Goal: Task Accomplishment & Management: Use online tool/utility

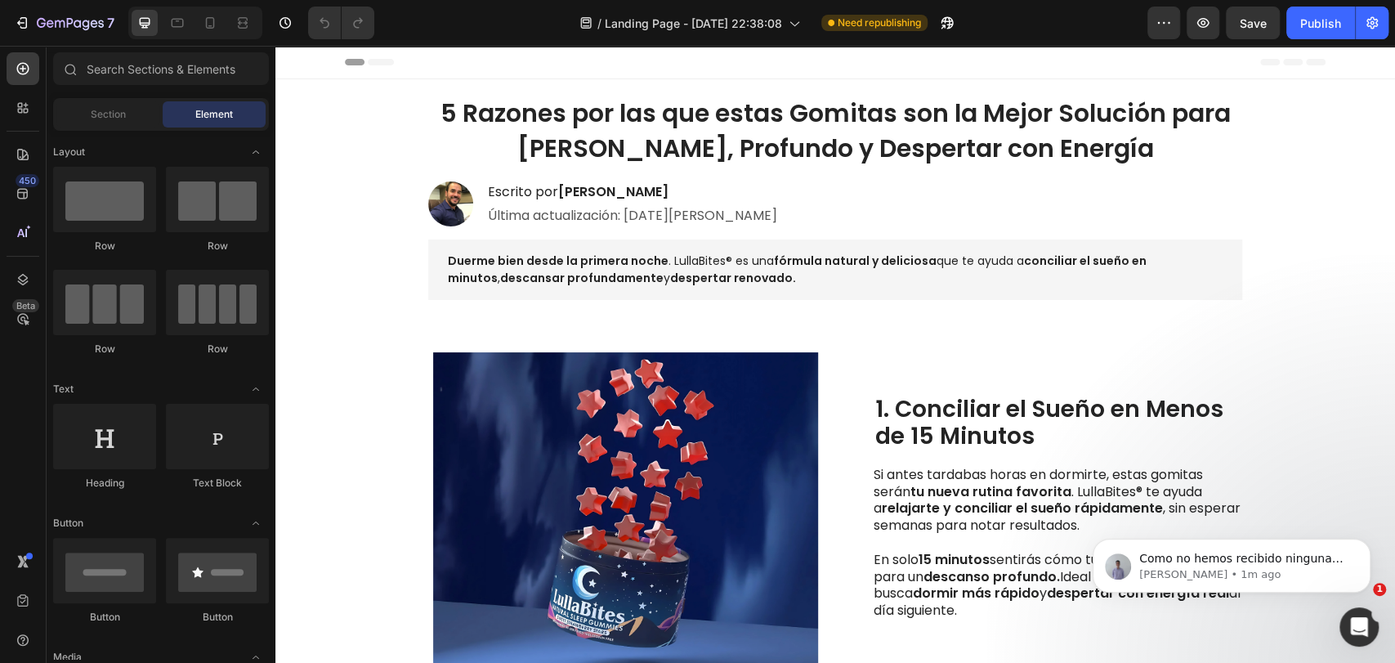
click at [700, 127] on span "5 Razones por las que estas Gomitas son la Mejor Solución para [PERSON_NAME], P…" at bounding box center [835, 131] width 790 height 70
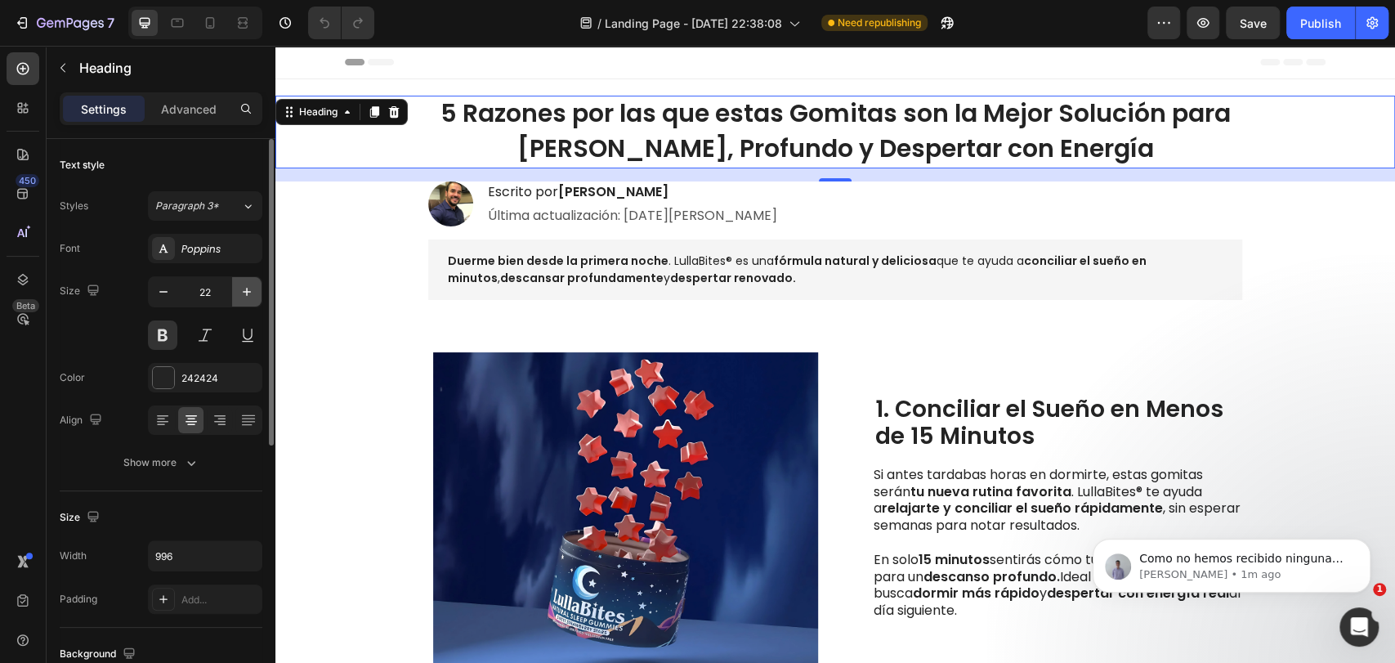
click at [244, 288] on icon "button" at bounding box center [247, 292] width 16 height 16
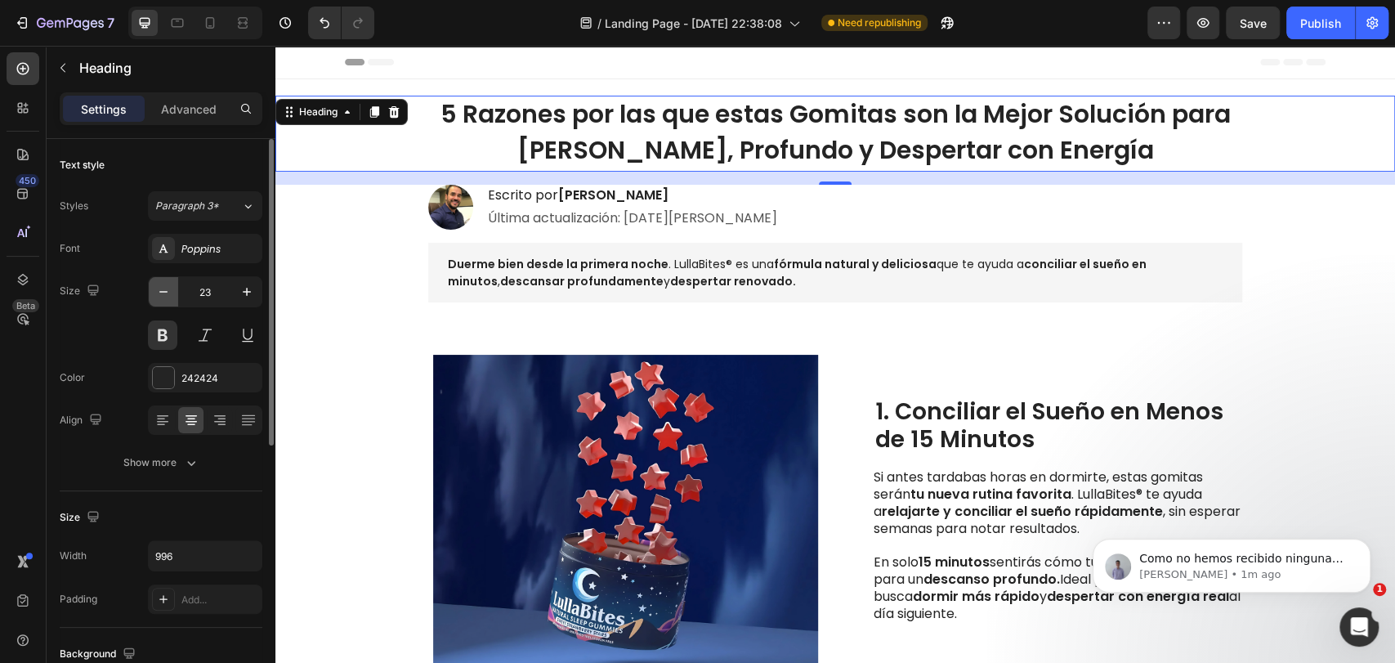
click at [168, 293] on icon "button" at bounding box center [163, 292] width 16 height 16
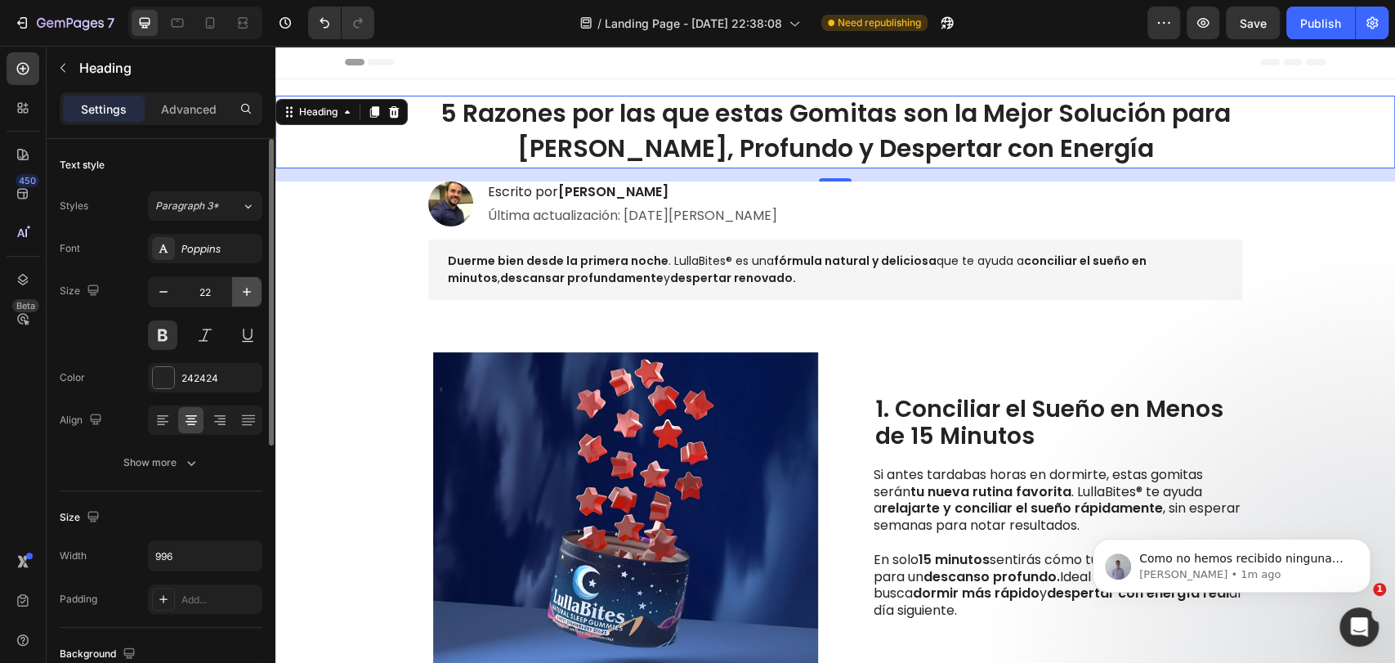
click at [249, 289] on icon "button" at bounding box center [247, 292] width 16 height 16
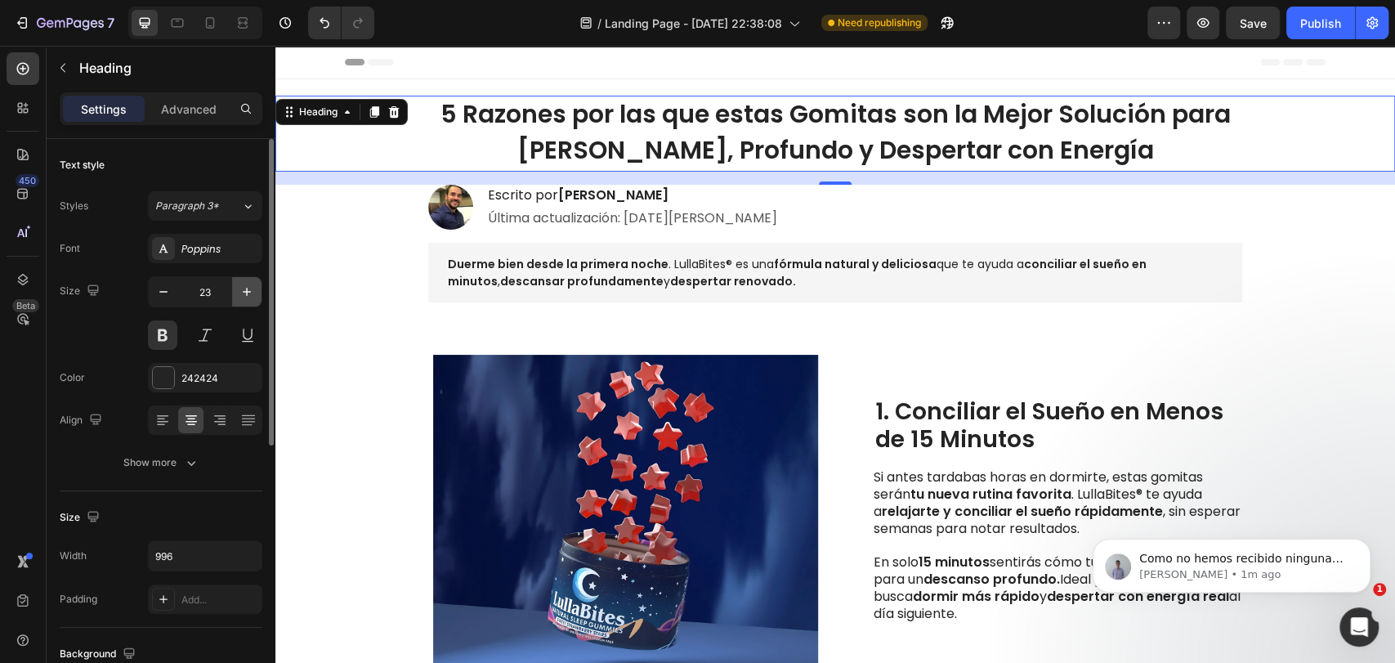
click at [248, 293] on icon "button" at bounding box center [247, 292] width 16 height 16
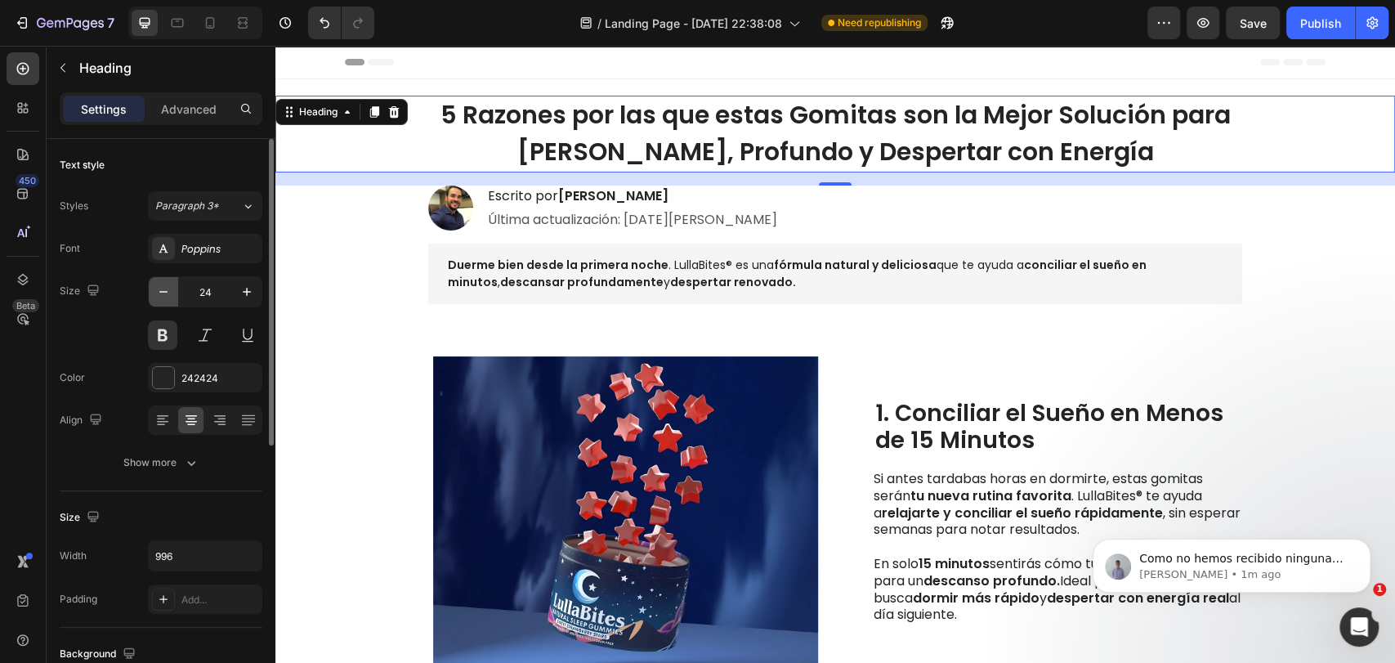
click at [163, 296] on icon "button" at bounding box center [163, 292] width 16 height 16
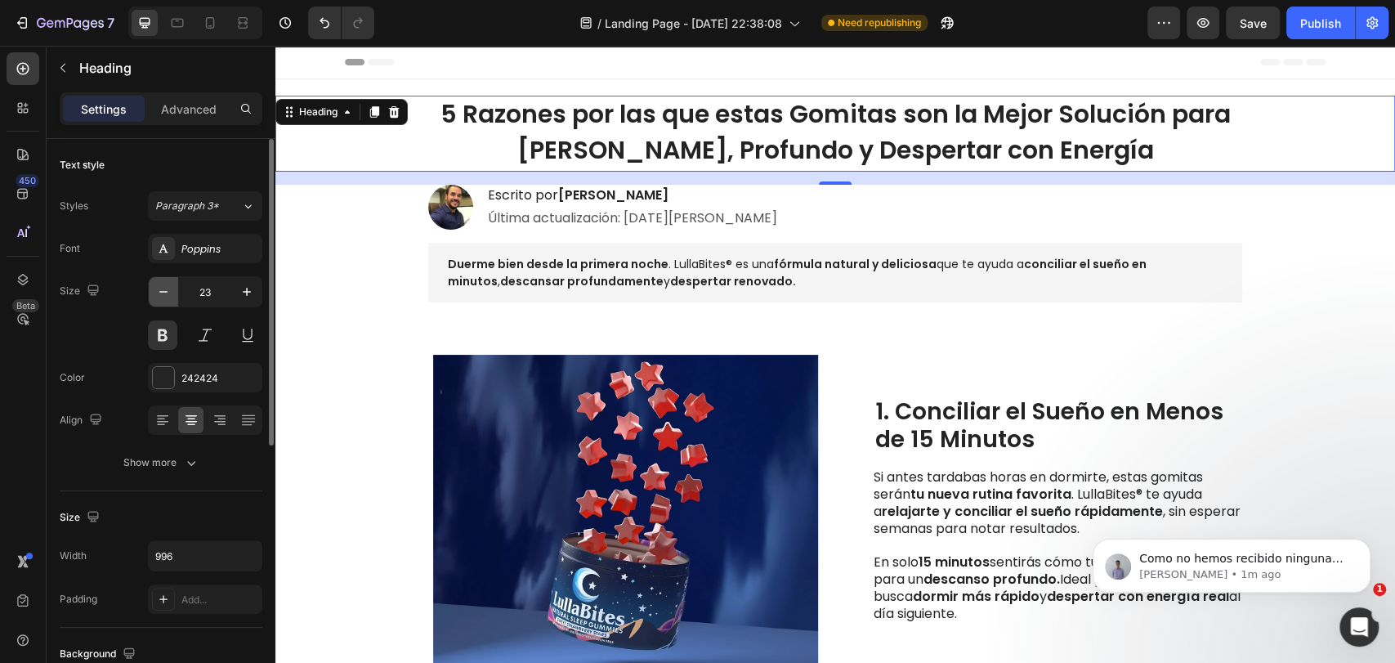
click at [163, 296] on icon "button" at bounding box center [163, 292] width 16 height 16
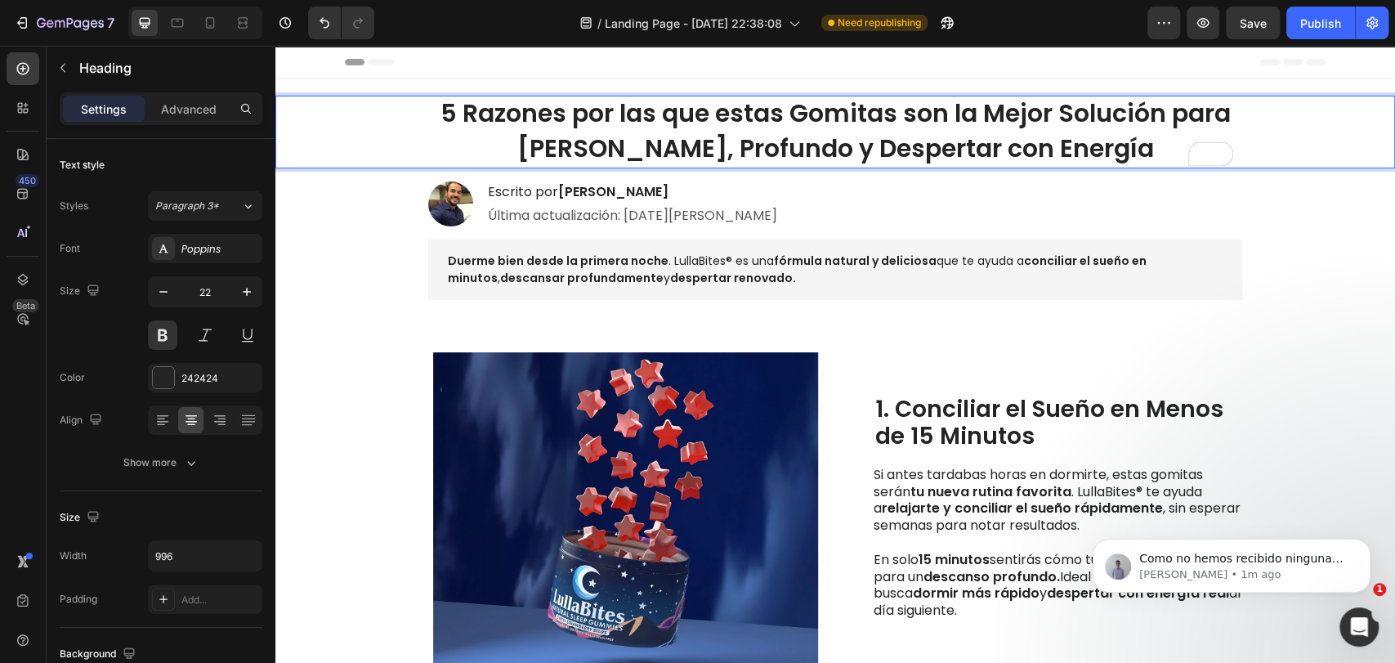
click at [947, 152] on span "5 Razones por las que estas Gomitas son la Mejor Solución para [PERSON_NAME], P…" at bounding box center [835, 131] width 790 height 70
click at [239, 296] on icon "button" at bounding box center [247, 292] width 16 height 16
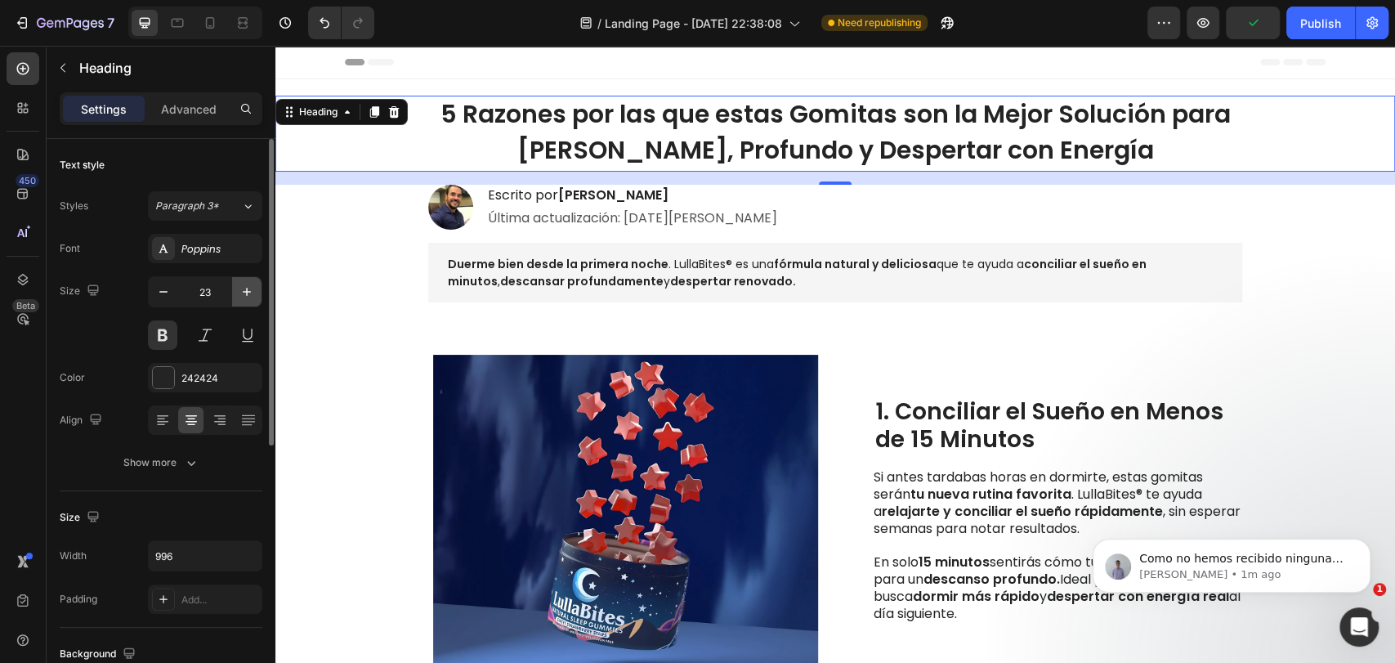
click at [239, 296] on icon "button" at bounding box center [247, 292] width 16 height 16
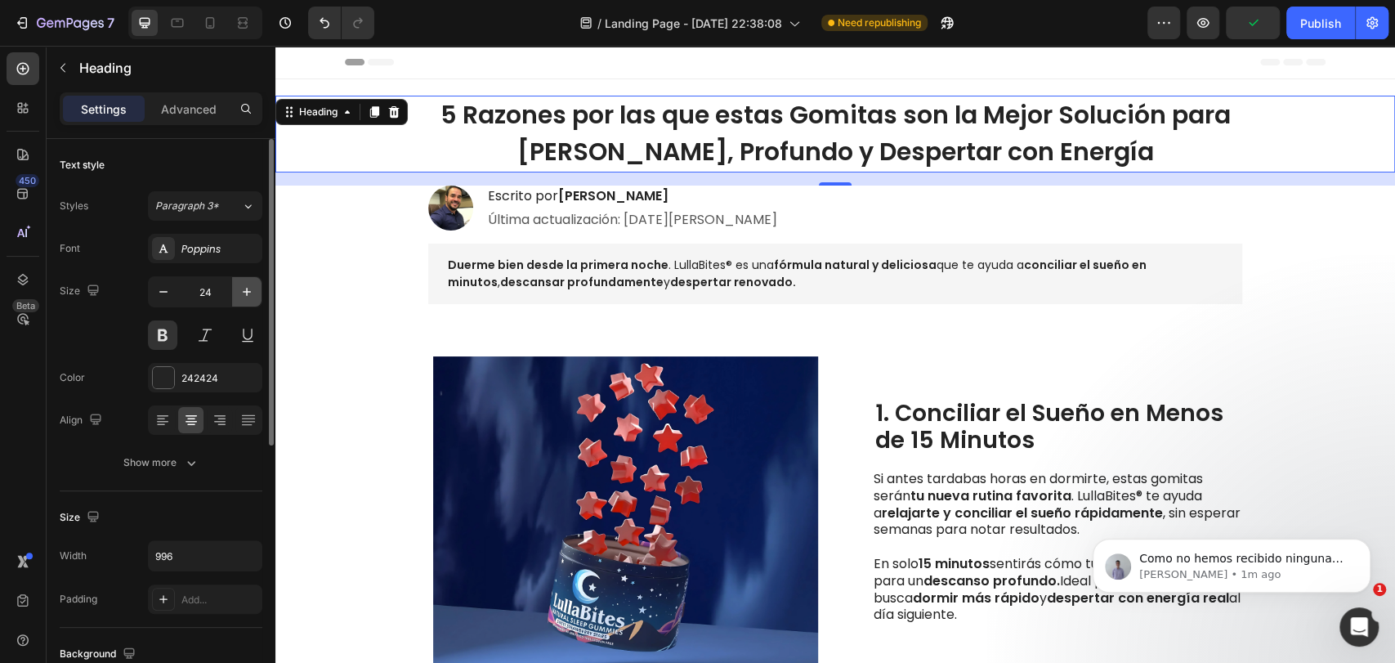
click at [239, 296] on icon "button" at bounding box center [247, 292] width 16 height 16
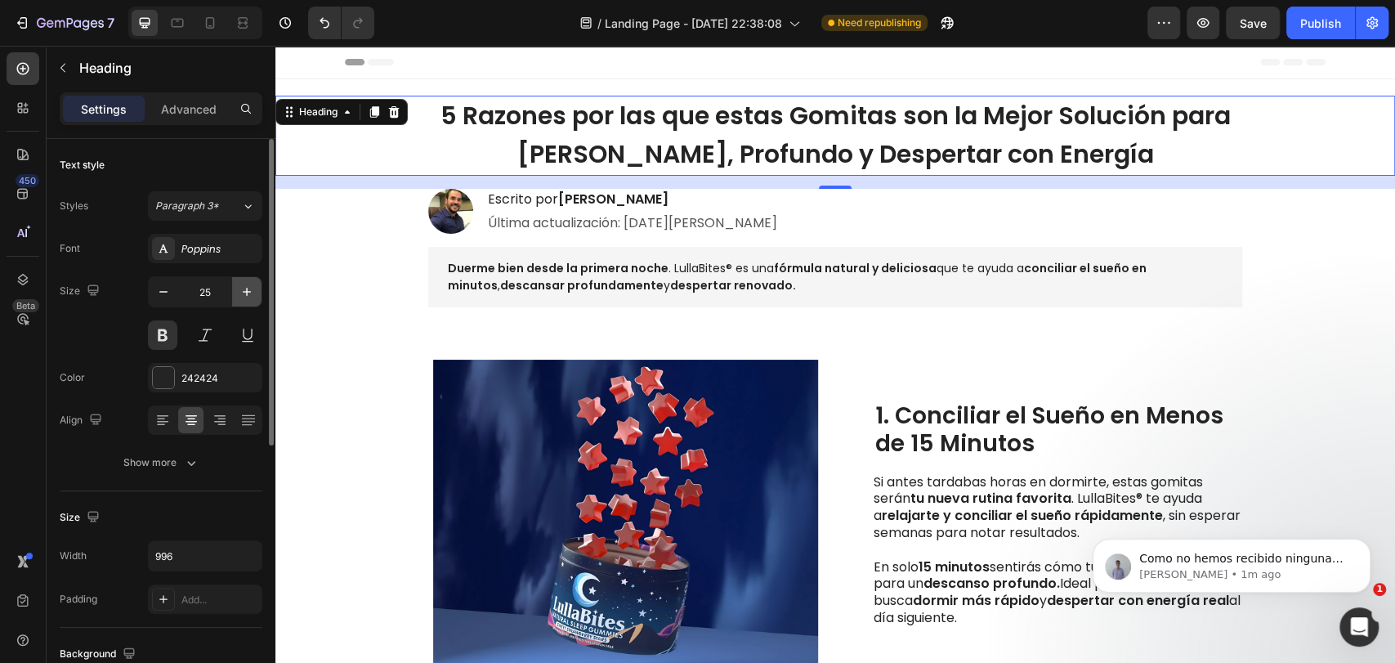
click at [239, 296] on icon "button" at bounding box center [247, 292] width 16 height 16
click at [155, 293] on icon "button" at bounding box center [163, 292] width 16 height 16
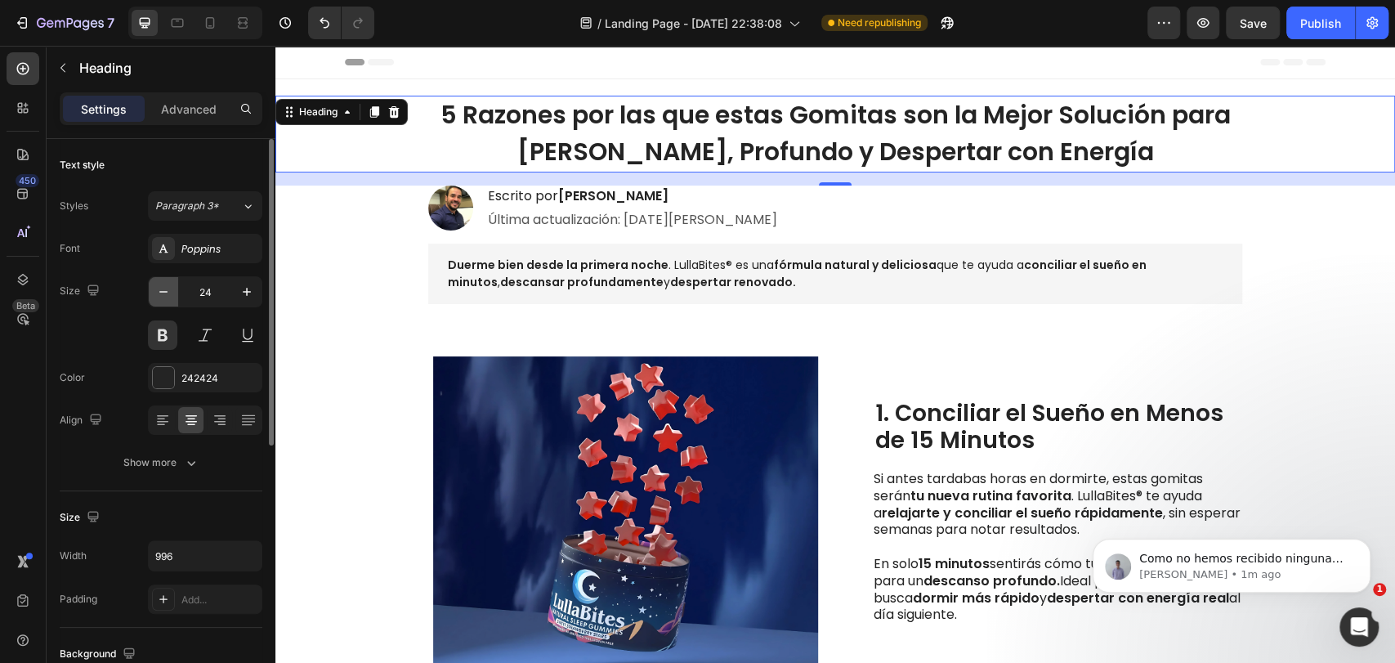
click at [155, 293] on icon "button" at bounding box center [163, 292] width 16 height 16
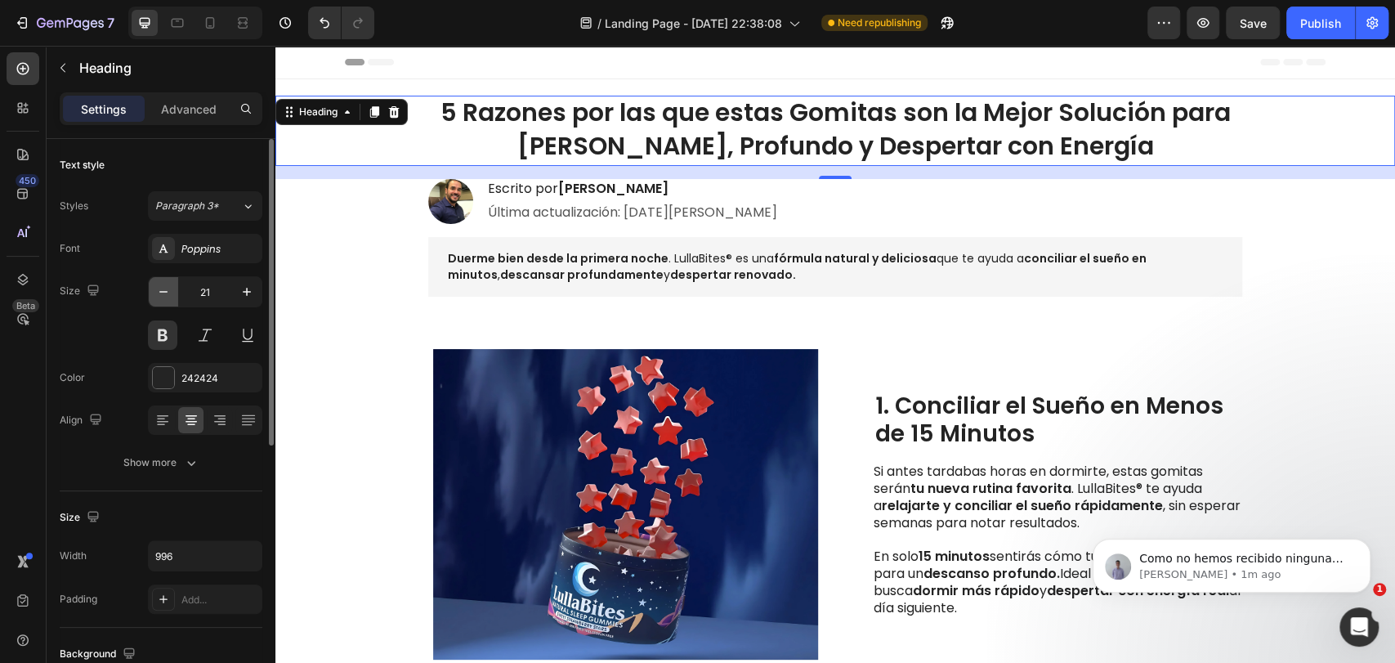
click at [155, 293] on icon "button" at bounding box center [163, 292] width 16 height 16
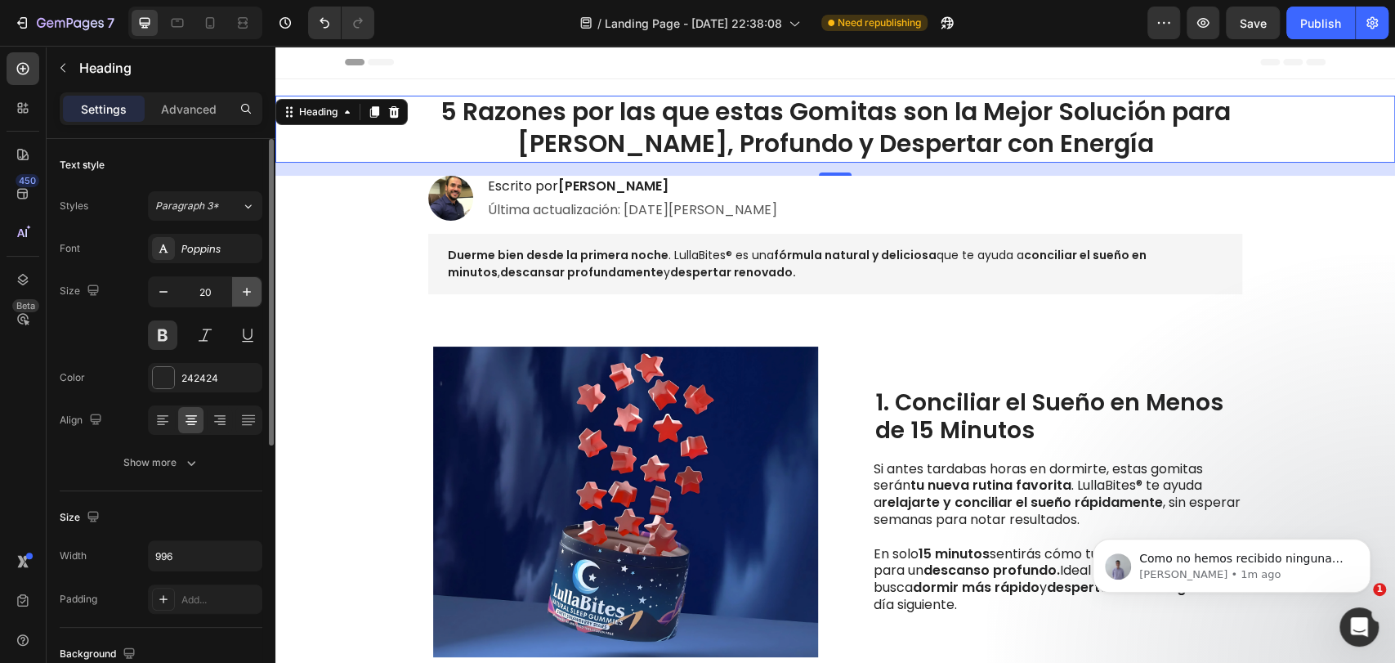
click at [245, 289] on icon "button" at bounding box center [247, 292] width 16 height 16
type input "21"
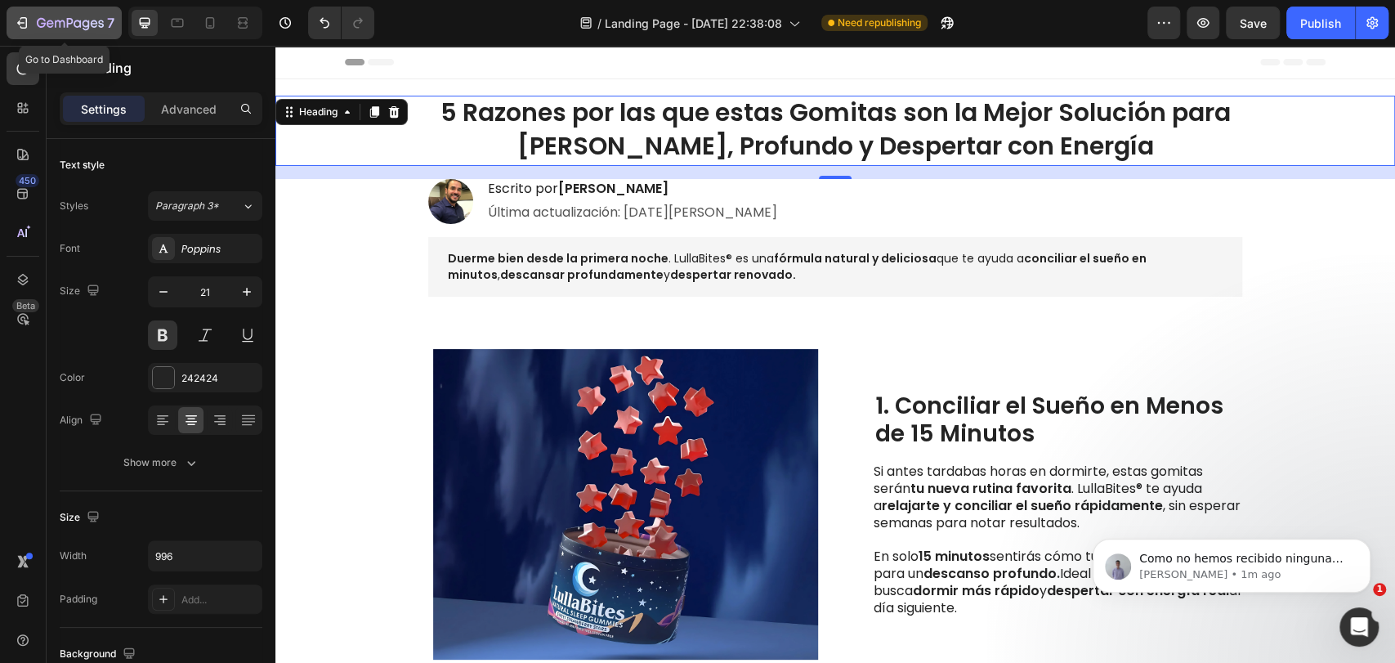
click at [20, 29] on icon "button" at bounding box center [22, 23] width 16 height 16
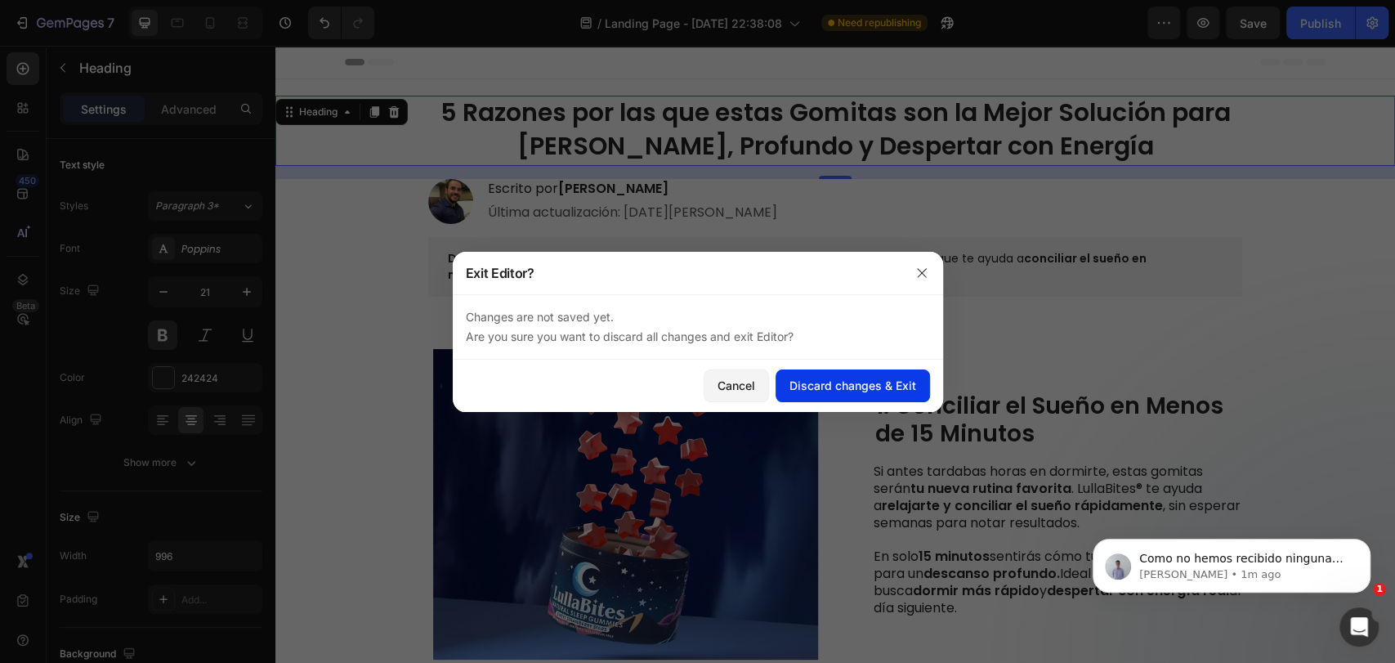
click at [838, 387] on div "Discard changes & Exit" at bounding box center [852, 385] width 127 height 17
